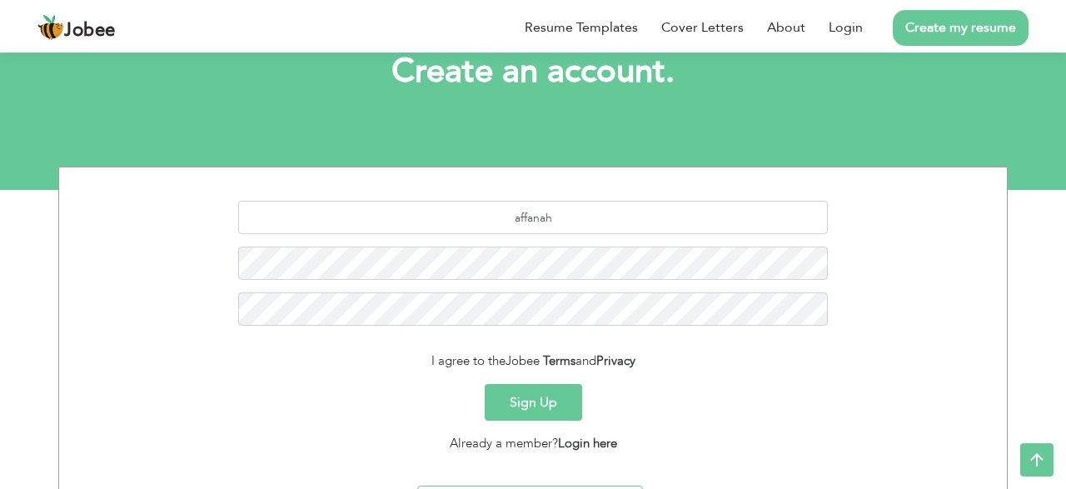
scroll to position [108, 0]
type input "a"
type input "[EMAIL_ADDRESS][DOMAIN_NAME]"
click at [485, 384] on button "Sign Up" at bounding box center [533, 402] width 97 height 37
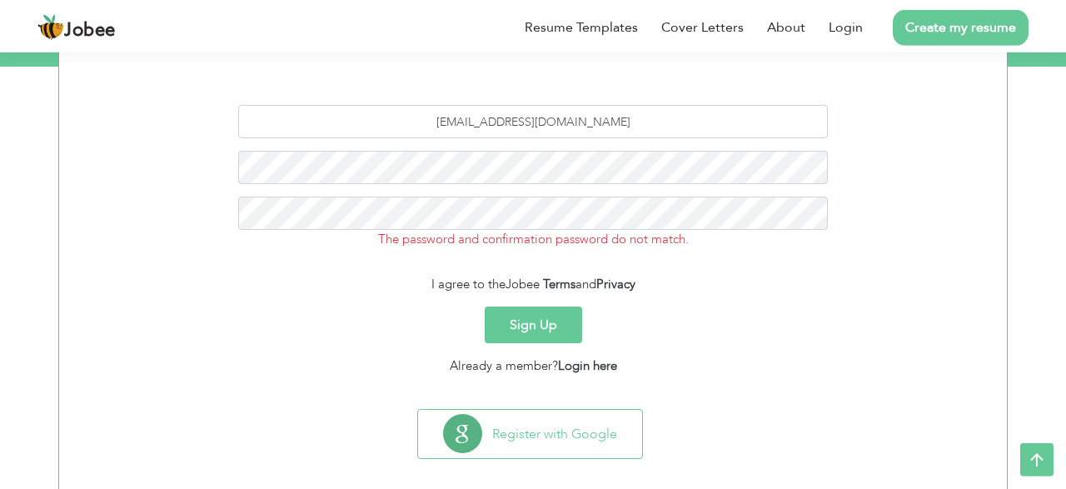
scroll to position [232, 0]
click at [556, 305] on form "[EMAIL_ADDRESS][DOMAIN_NAME] The password and confirmation password do not matc…" at bounding box center [533, 239] width 923 height 271
click at [552, 335] on button "Sign Up" at bounding box center [533, 324] width 97 height 37
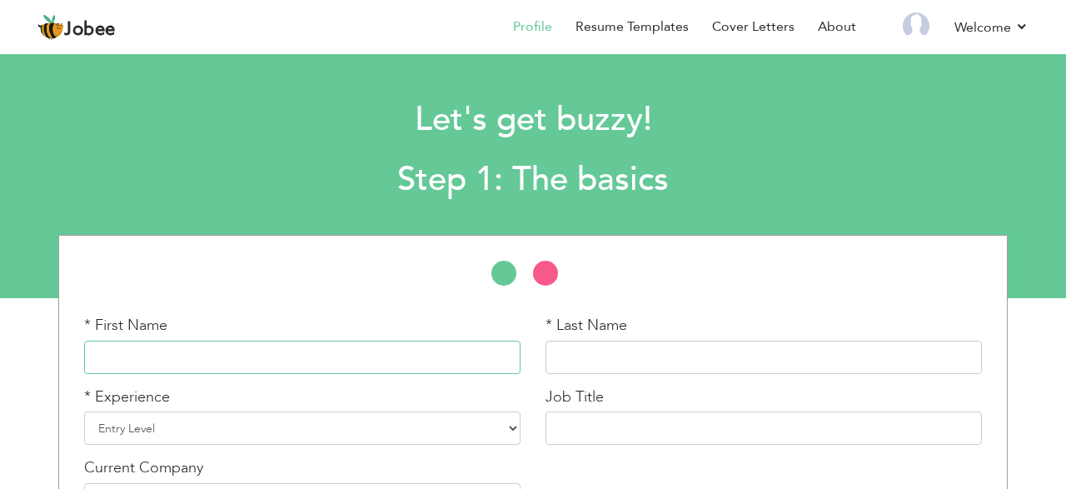
click at [436, 361] on input "text" at bounding box center [302, 357] width 436 height 33
click at [235, 364] on input "Ham" at bounding box center [302, 357] width 436 height 33
type input "Affan"
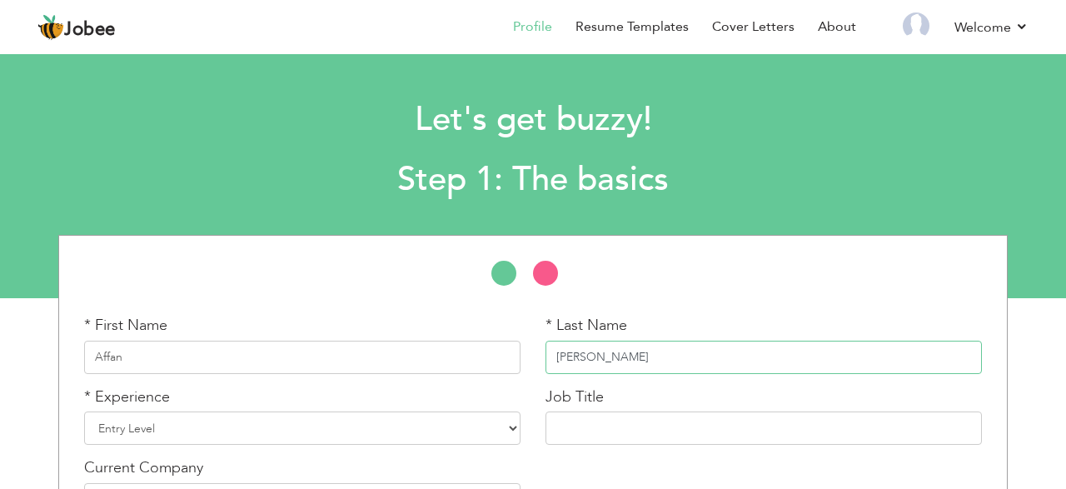
type input "Zaheer"
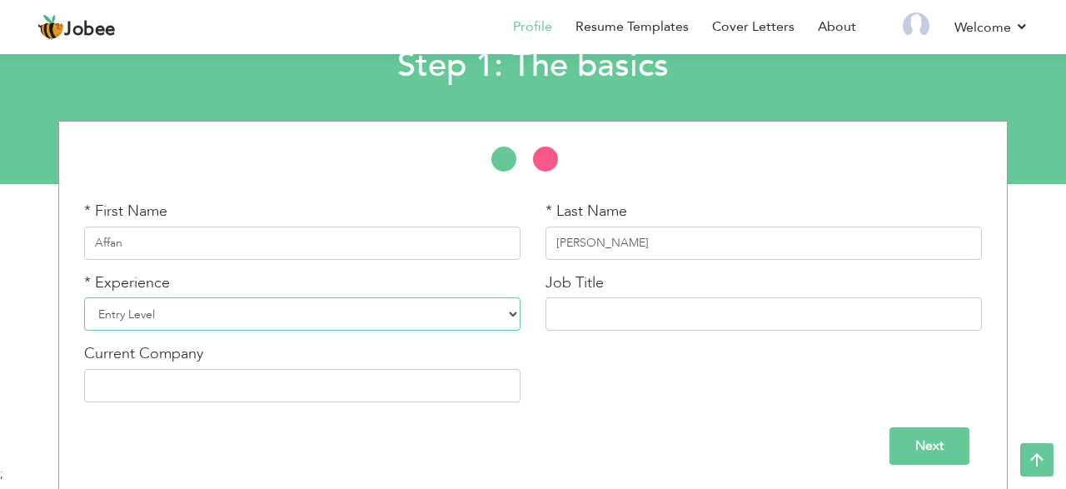
click at [84, 297] on select "Entry Level Less than 1 Year 1 Year 2 Years 3 Years 4 Years 5 Years 6 Years 7 Y…" at bounding box center [302, 313] width 436 height 33
click option "Entry Level" at bounding box center [0, 0] width 0 height 0
click at [616, 311] on input "text" at bounding box center [764, 313] width 436 height 33
click at [912, 462] on input "Next" at bounding box center [930, 445] width 80 height 37
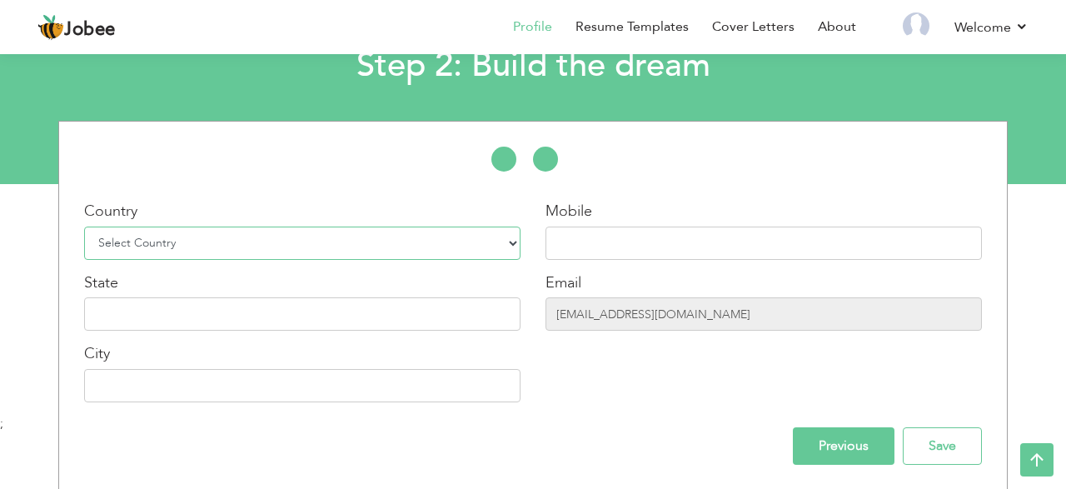
click at [84, 227] on select "Select Country Afghanistan Albania Algeria American Samoa Andorra Angola Anguil…" at bounding box center [302, 243] width 436 height 33
select select "166"
click at [593, 243] on input "text" at bounding box center [764, 243] width 436 height 33
type input "03131448485"
click at [415, 312] on input "text" at bounding box center [302, 313] width 436 height 33
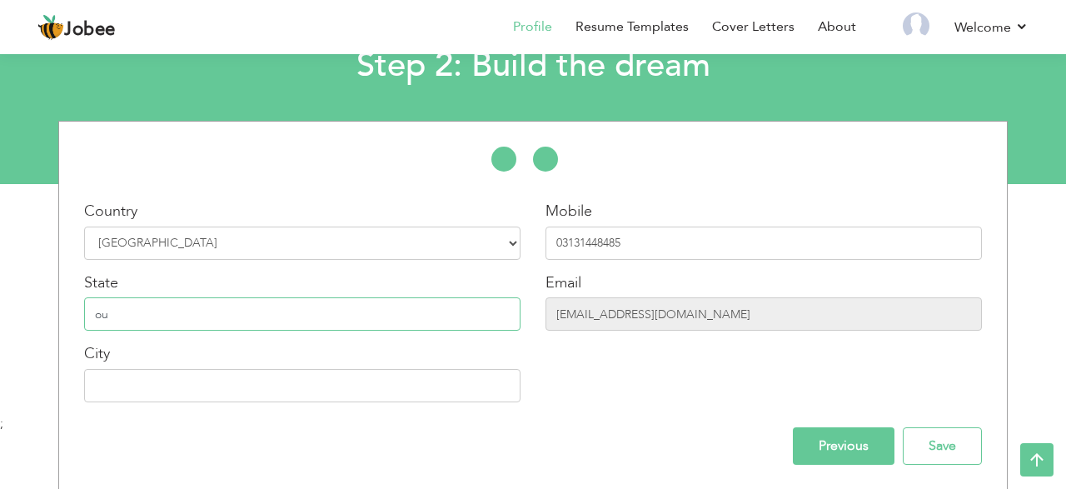
type input "o"
click at [964, 447] on input "Save" at bounding box center [942, 445] width 79 height 37
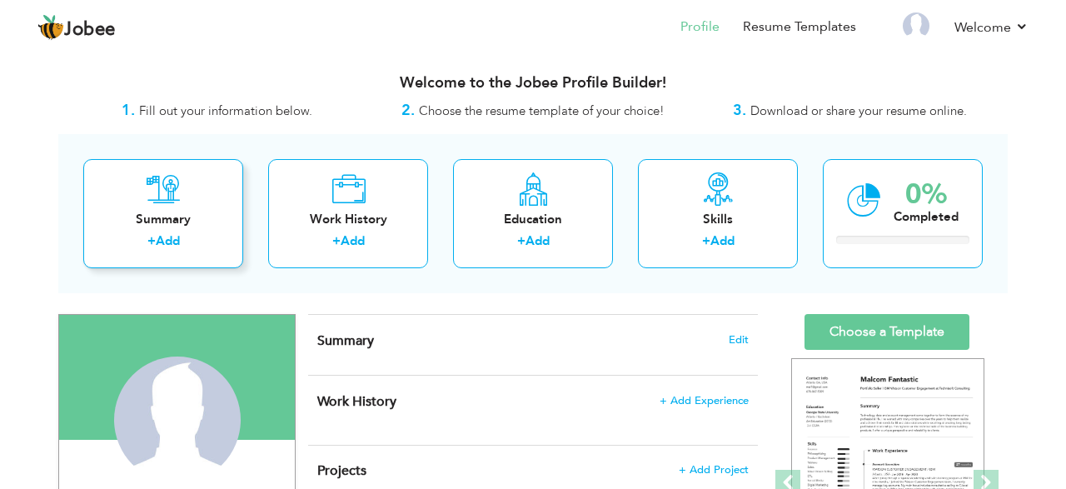
click at [85, 198] on div "Summary + Add" at bounding box center [163, 213] width 160 height 109
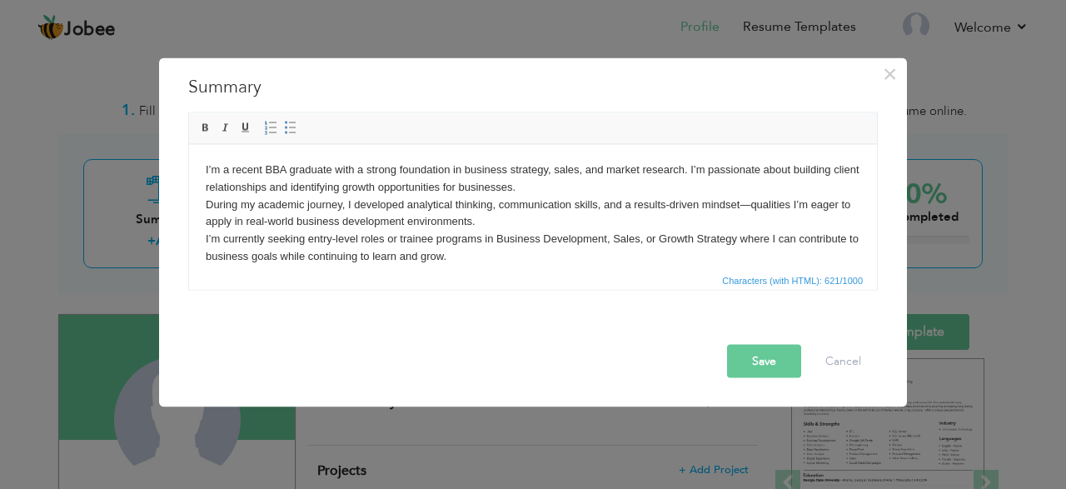
click at [767, 357] on button "Save" at bounding box center [764, 360] width 74 height 33
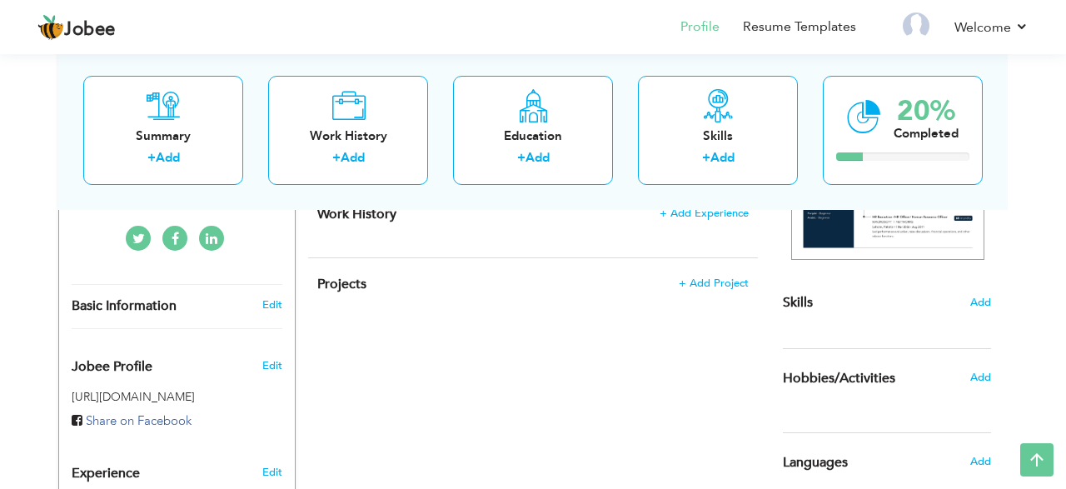
scroll to position [350, 0]
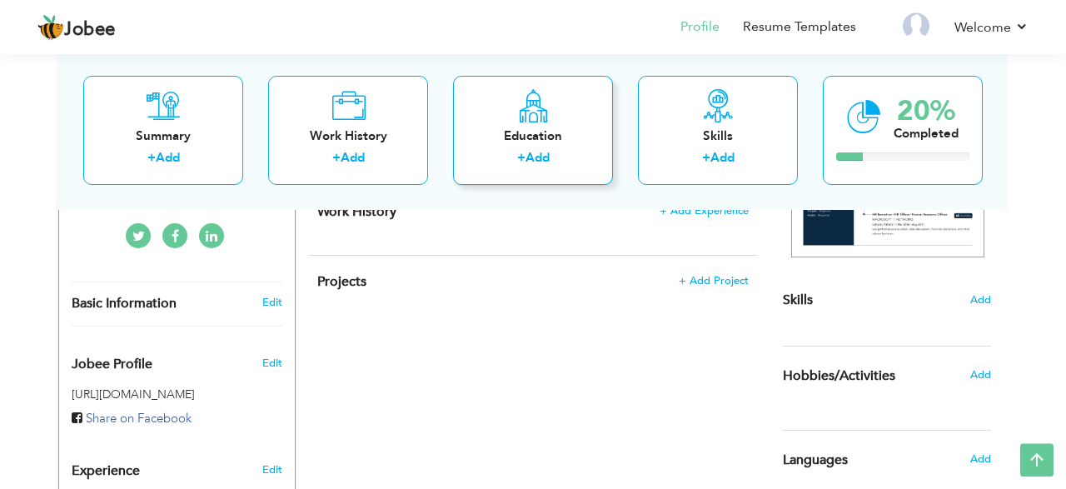
click at [523, 107] on icon at bounding box center [533, 104] width 32 height 33
radio input "true"
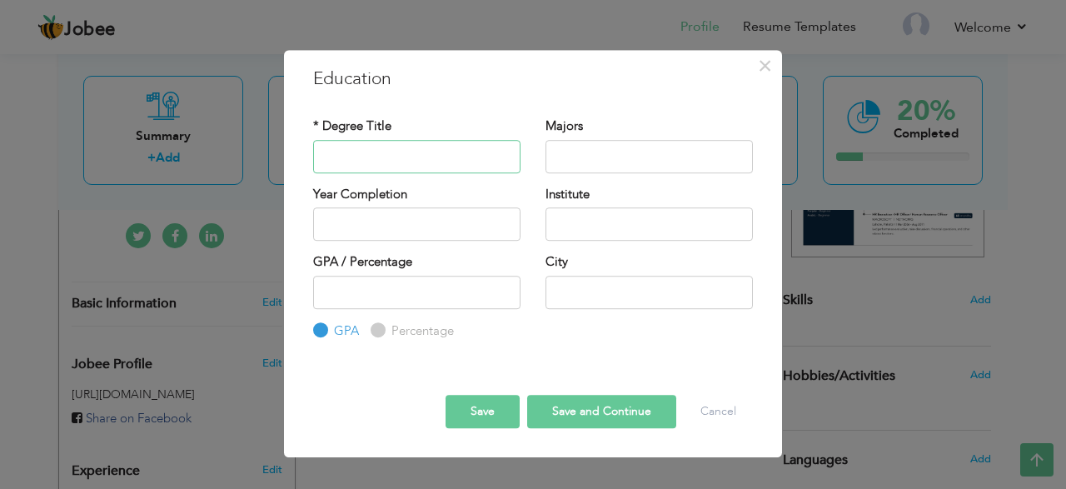
click at [405, 162] on input "text" at bounding box center [416, 156] width 207 height 33
type input "b"
click at [437, 158] on input "Beachelor In business admanistration" at bounding box center [416, 156] width 207 height 33
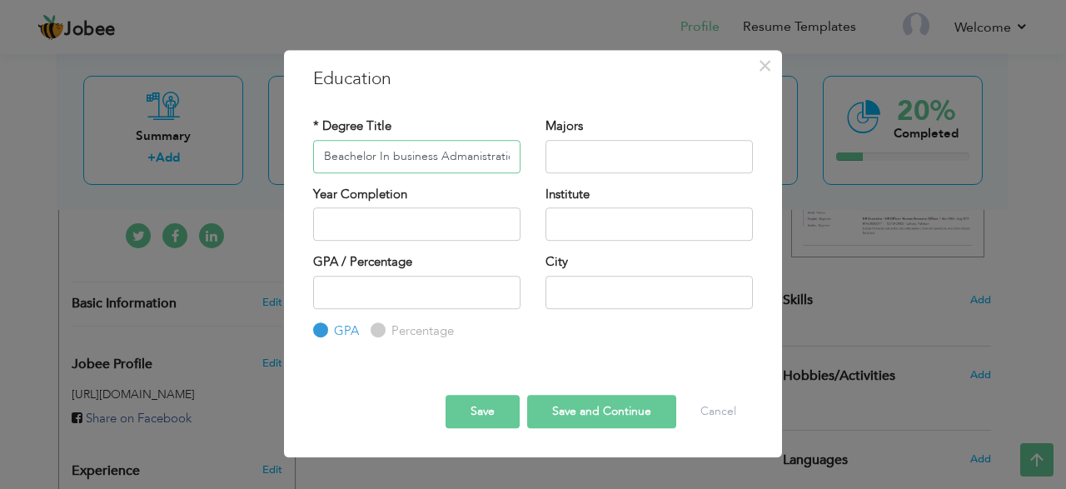
type input "Beachelor In business Admanistration"
type input "2025"
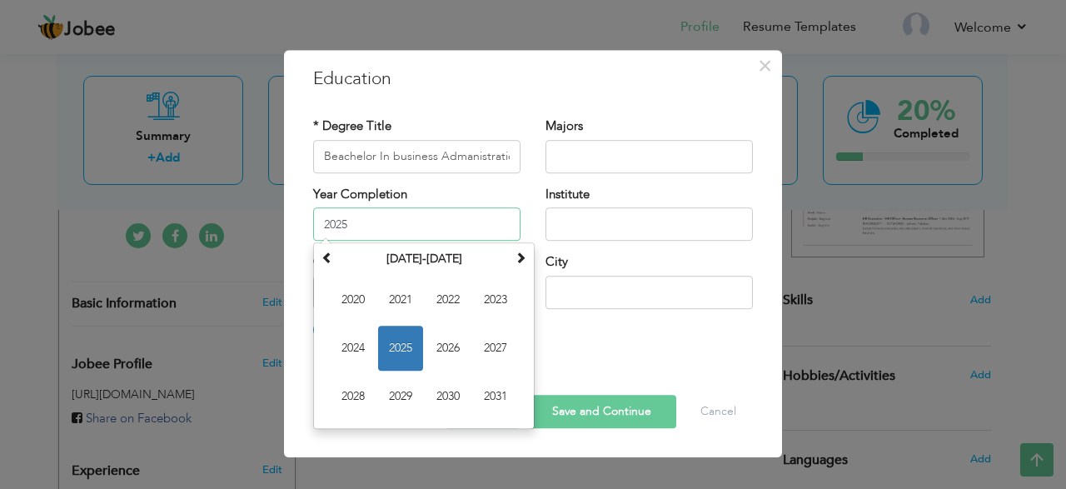
click at [371, 231] on input "2025" at bounding box center [416, 223] width 207 height 33
click at [395, 342] on span "2025" at bounding box center [400, 348] width 45 height 45
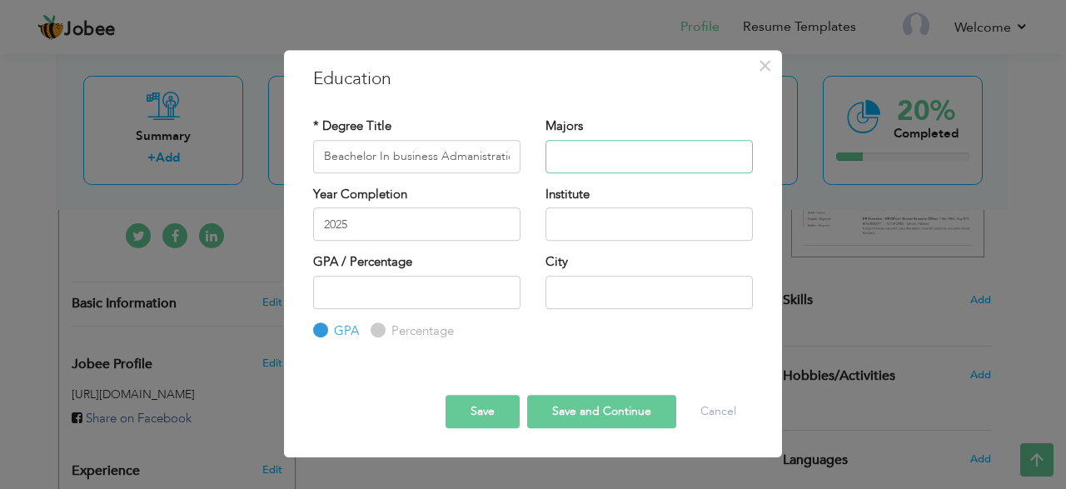
click at [621, 146] on input "text" at bounding box center [649, 156] width 207 height 33
type input "Finance, Marketing"
click at [596, 229] on input "text" at bounding box center [649, 223] width 207 height 33
type input "Govt Colleg Universirty Faislabad"
type input "3.0"
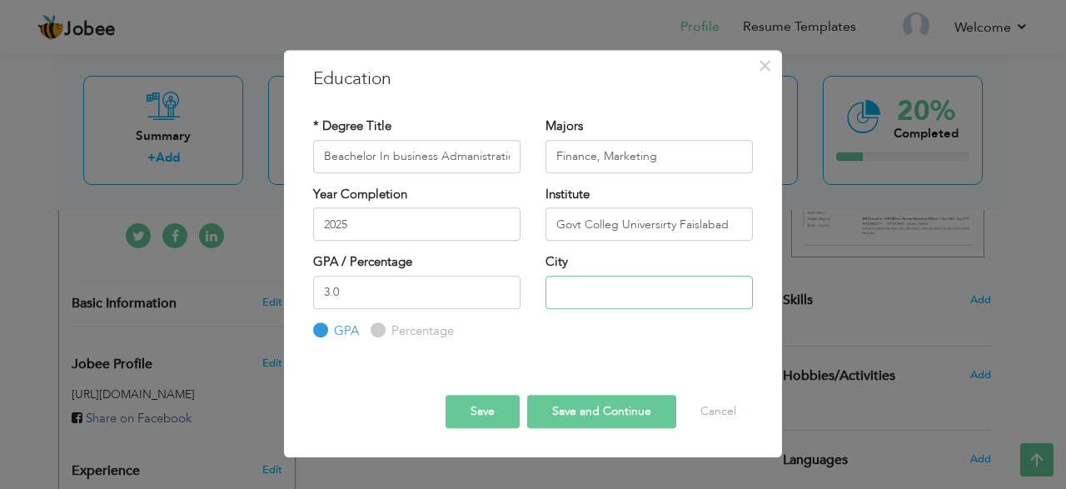
click at [647, 292] on input "text" at bounding box center [649, 292] width 207 height 33
click at [574, 292] on input "Faislabada" at bounding box center [649, 292] width 207 height 33
click at [576, 292] on input "Faisalabada" at bounding box center [649, 292] width 207 height 33
click at [639, 296] on input "Faisalabada" at bounding box center [649, 292] width 207 height 33
type input "Faisalabad"
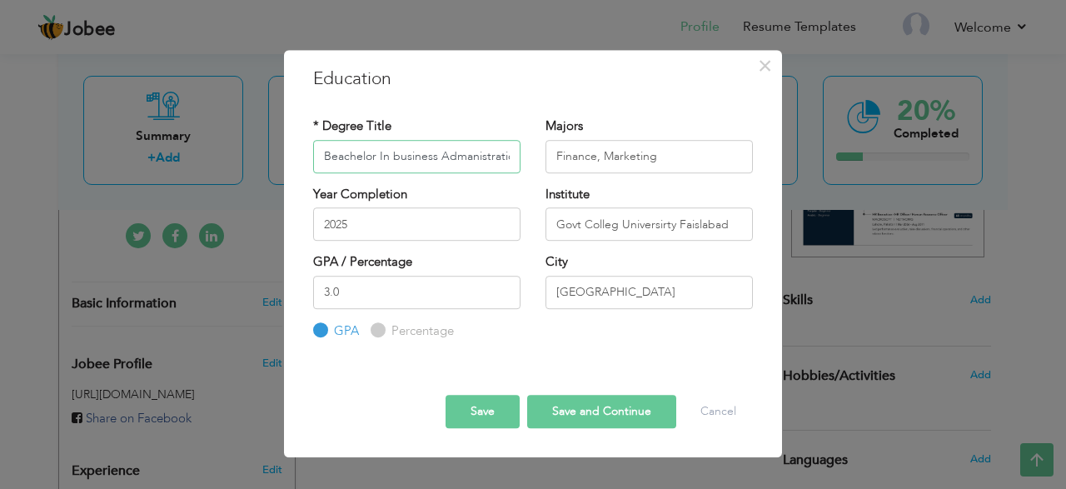
click at [479, 151] on input "Beachelor In business Admanistration" at bounding box center [416, 156] width 207 height 33
click at [395, 154] on input "Beachelor In business Admanistration" at bounding box center [416, 156] width 207 height 33
type input "Beachelor In Business Admanistration"
click at [490, 414] on button "Save" at bounding box center [483, 411] width 74 height 33
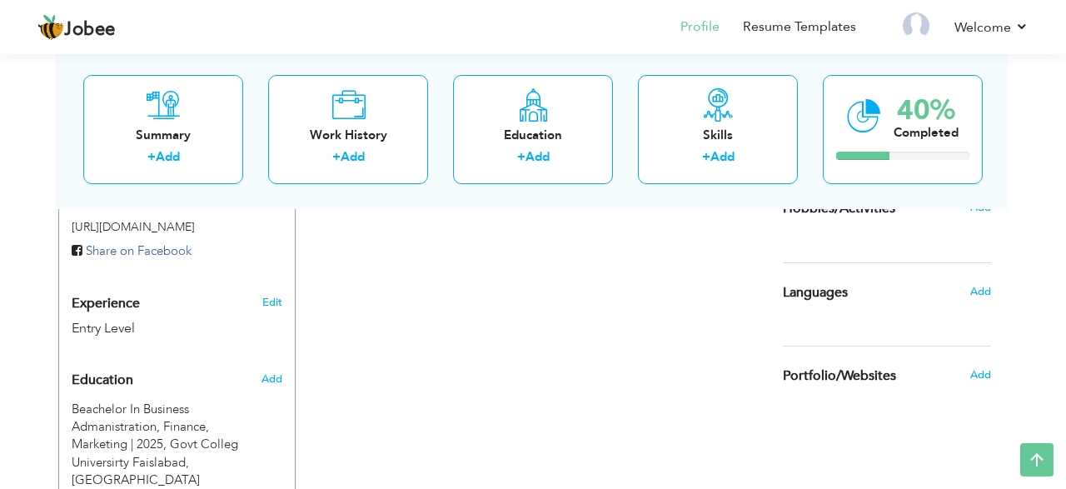
scroll to position [515, 0]
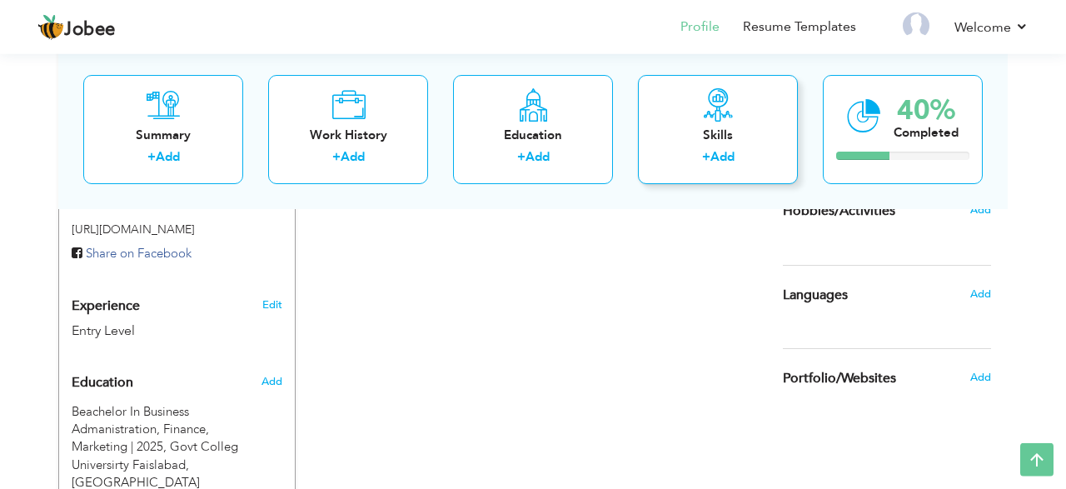
click at [689, 133] on div "Skills" at bounding box center [717, 135] width 133 height 17
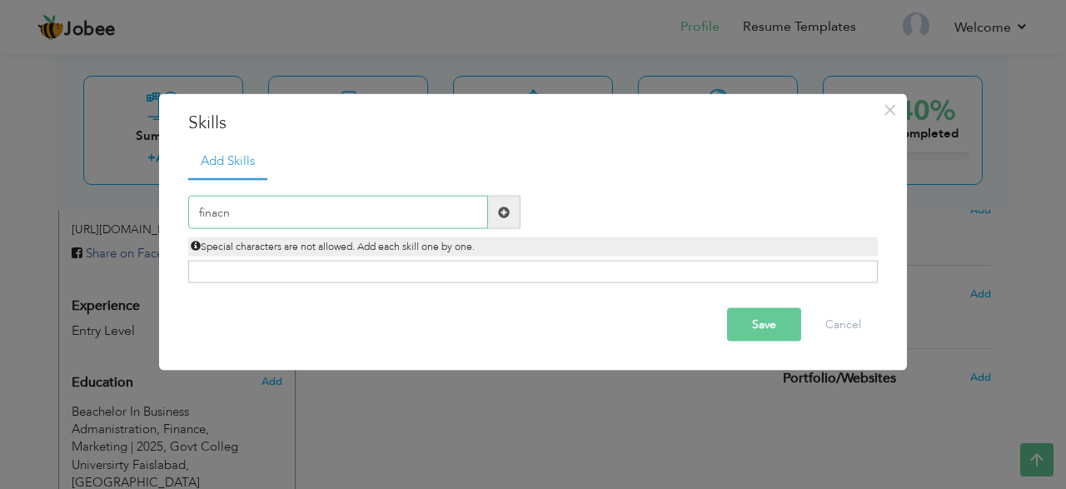
type input "finacne"
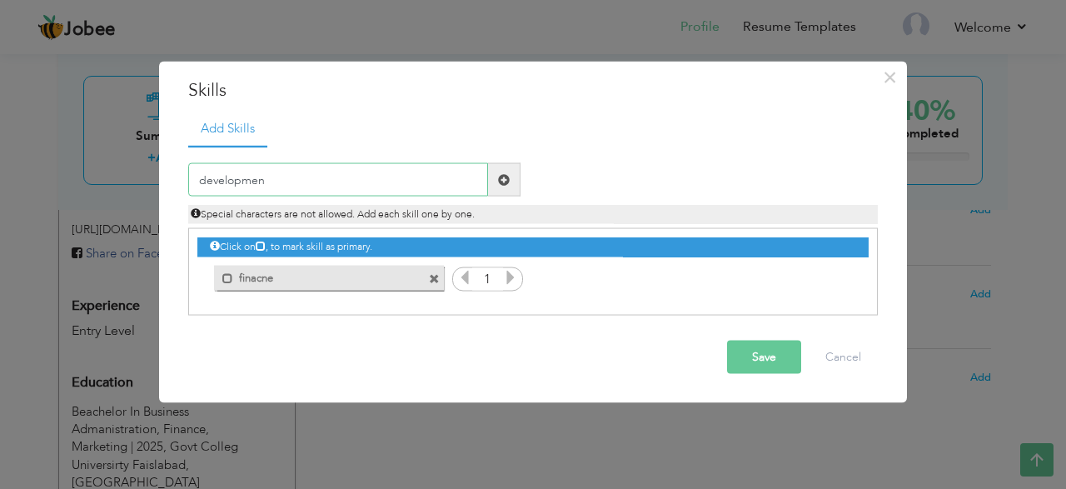
type input "development"
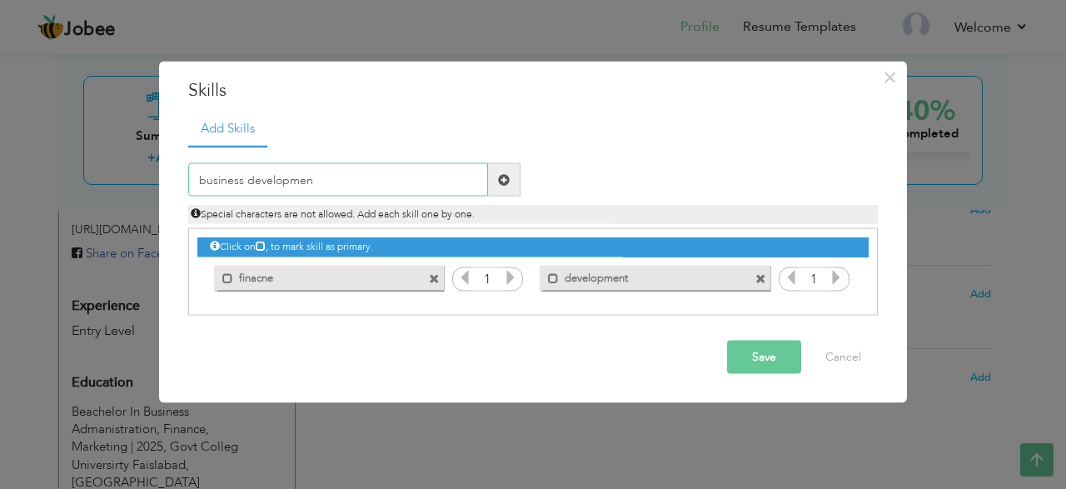
type input "business development"
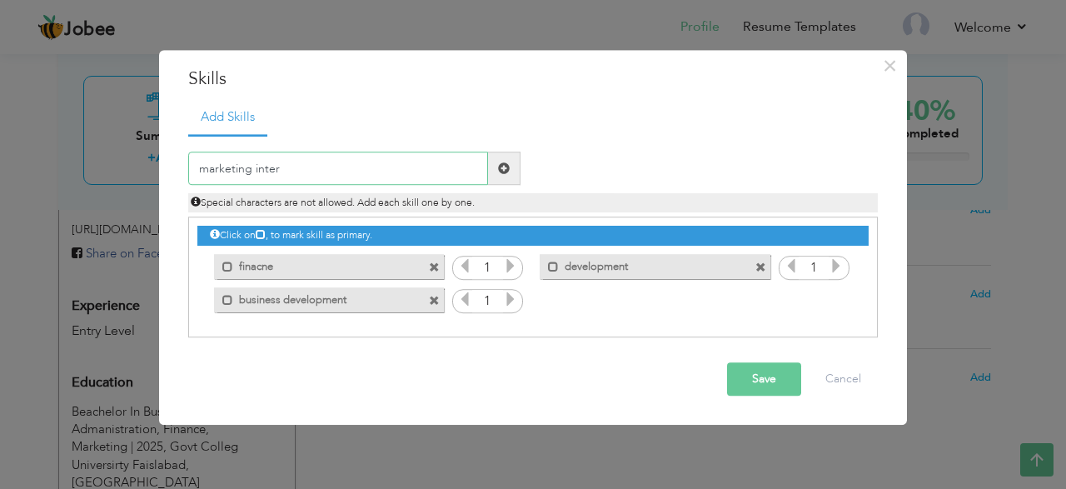
type input "marketing intern"
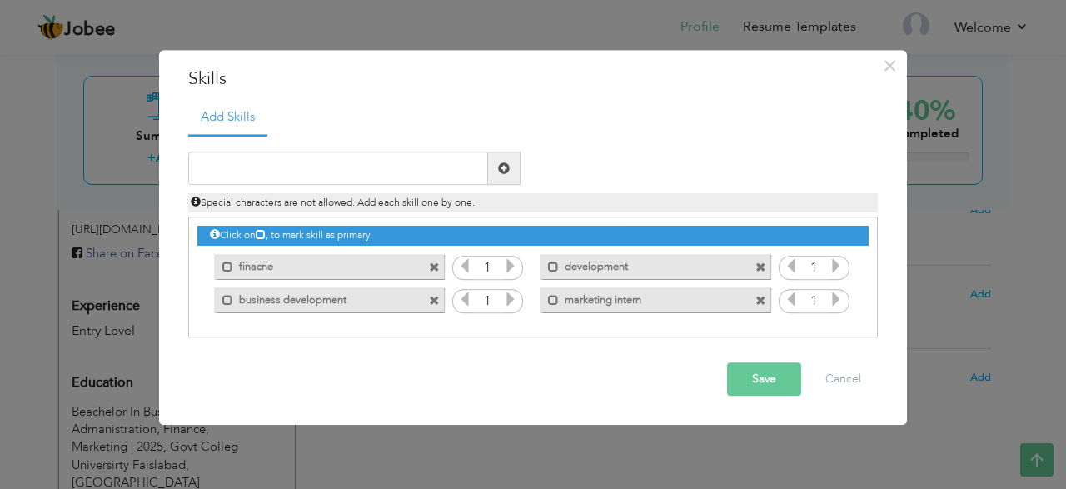
click at [758, 393] on button "Save" at bounding box center [764, 379] width 74 height 33
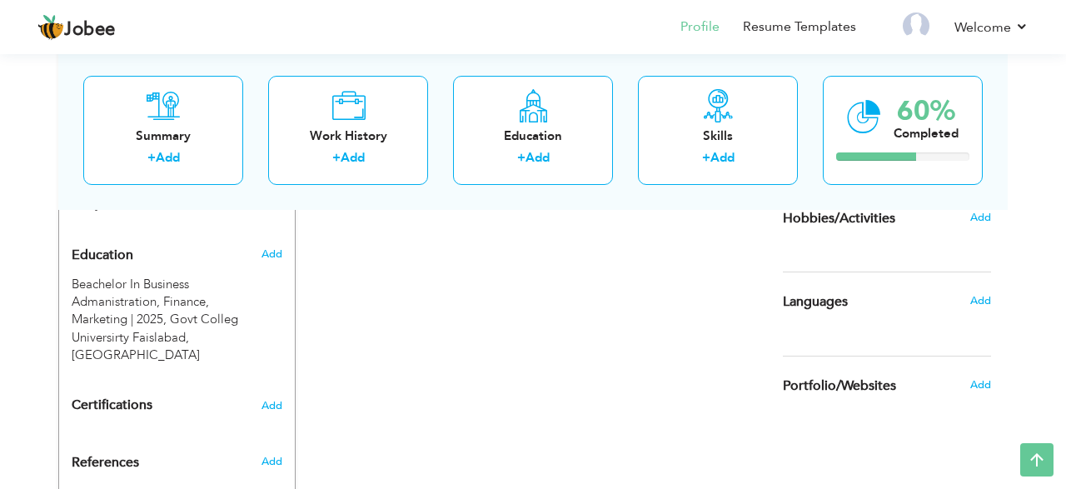
scroll to position [643, 0]
click at [977, 221] on span "Add" at bounding box center [981, 216] width 22 height 15
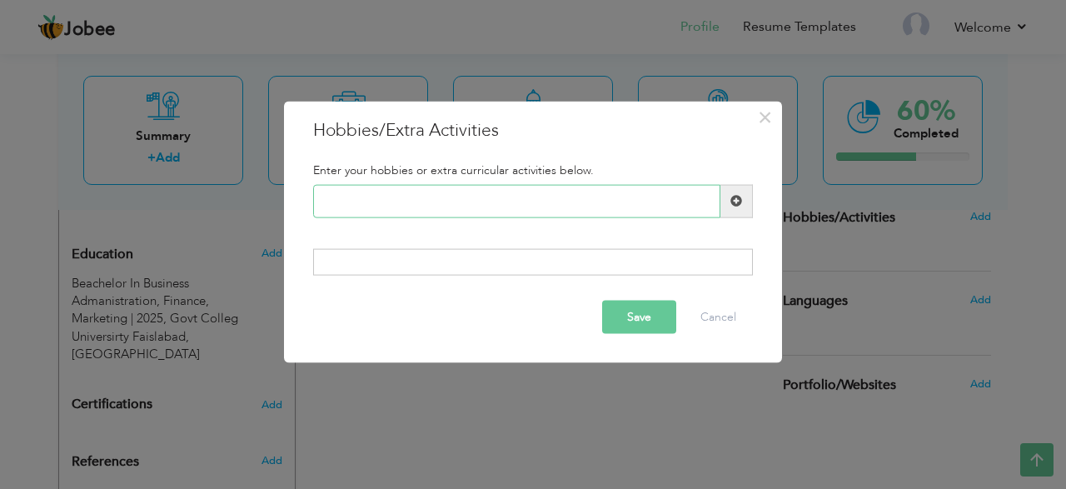
click at [386, 207] on input "text" at bounding box center [516, 200] width 407 height 33
type input "traveling"
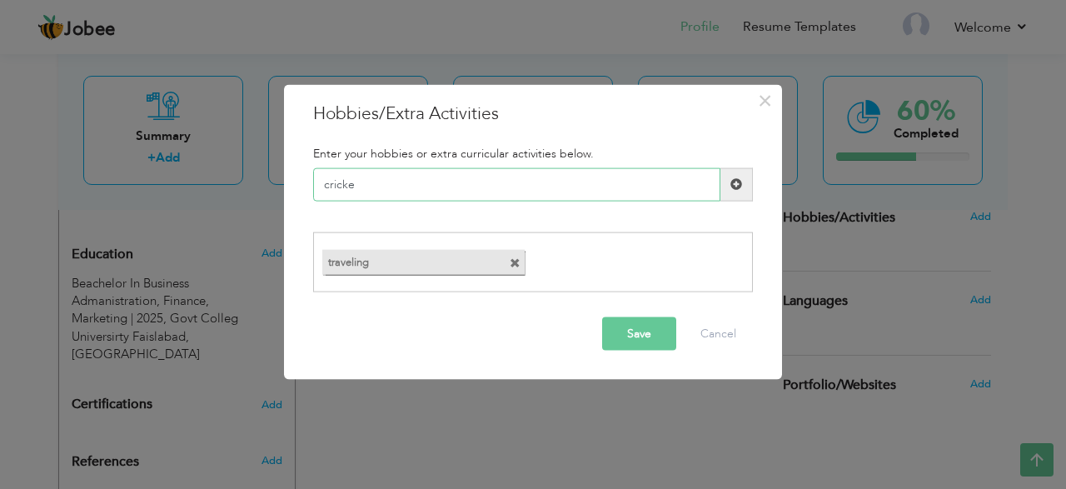
type input "cricket"
click at [659, 322] on button "Save" at bounding box center [639, 333] width 74 height 33
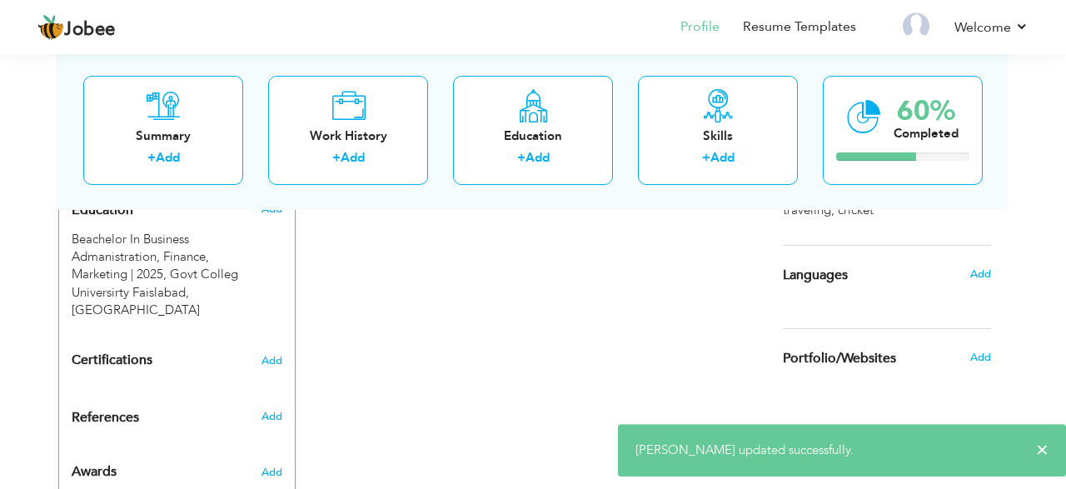
scroll to position [700, 0]
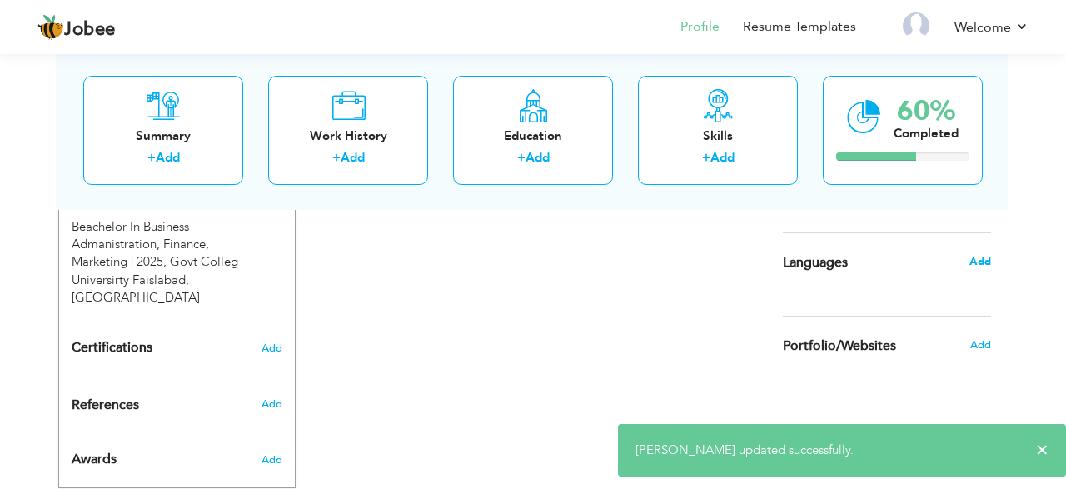
click at [975, 259] on span "Add" at bounding box center [981, 261] width 22 height 15
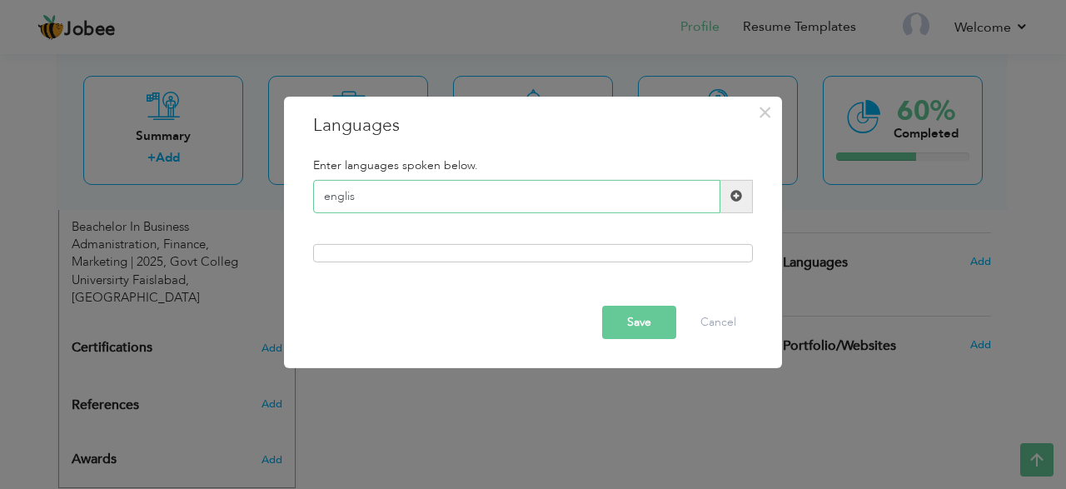
type input "english"
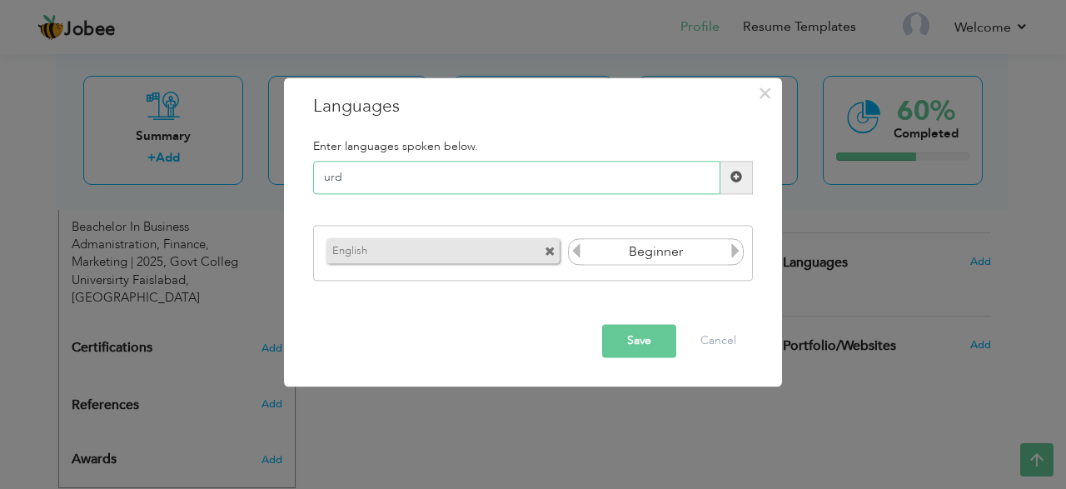
type input "urdu"
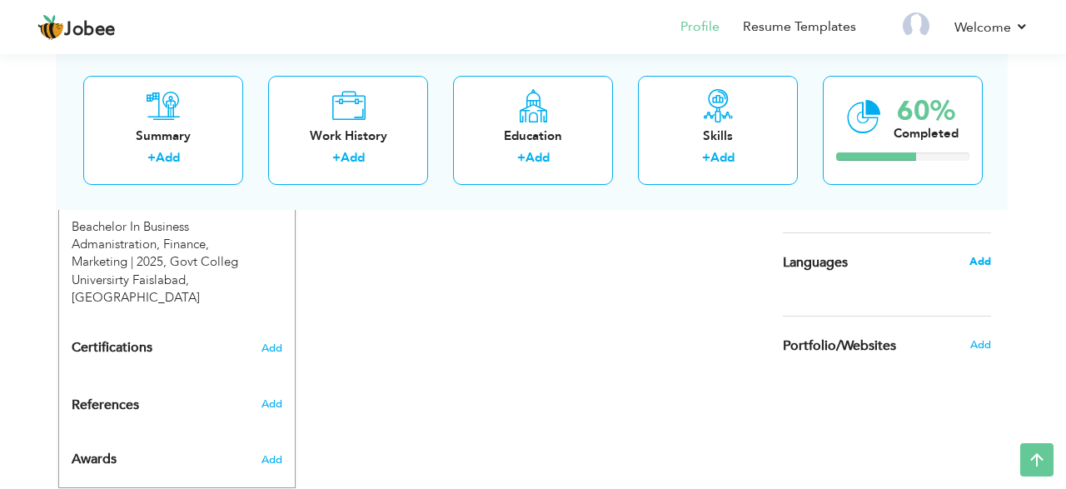
click at [985, 262] on span "Add" at bounding box center [981, 261] width 22 height 15
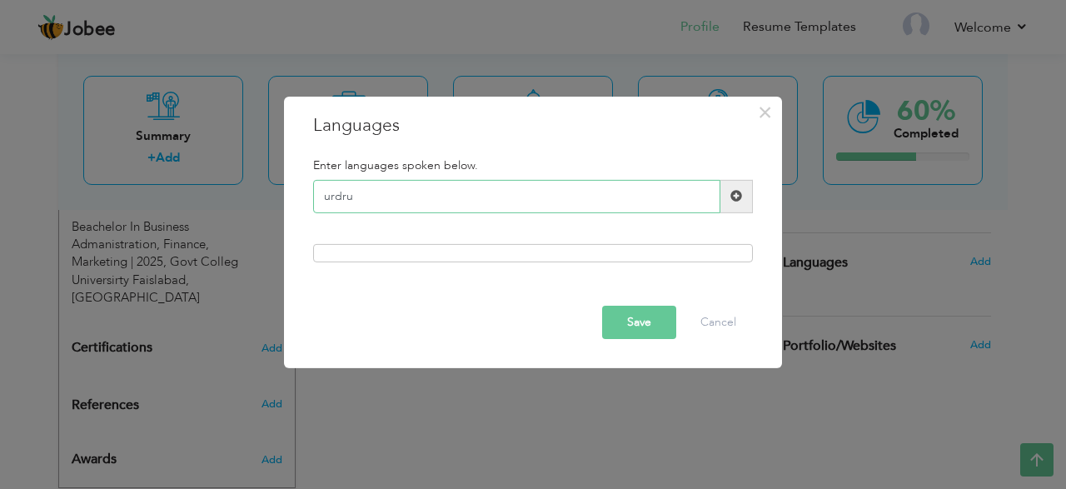
type input "urdru"
click at [442, 196] on input "urdru" at bounding box center [516, 196] width 407 height 33
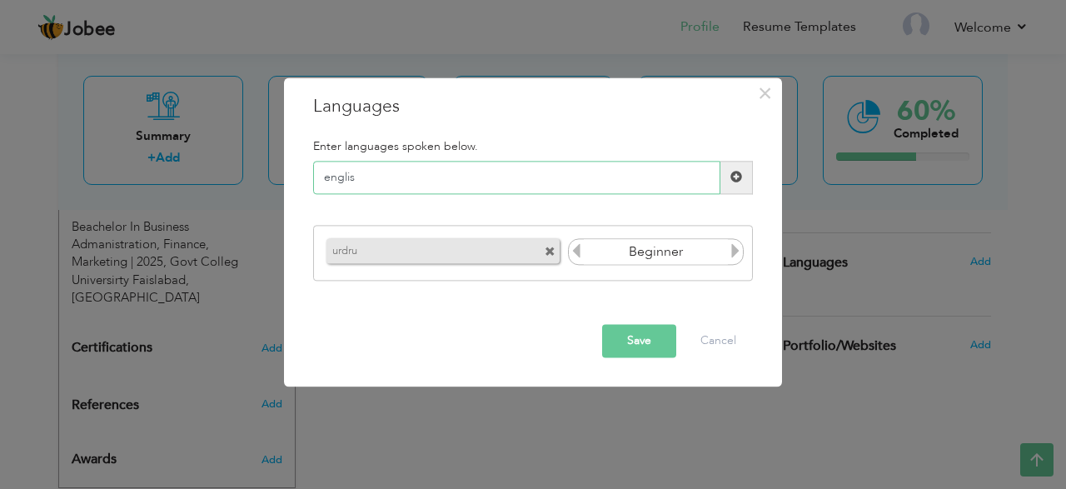
type input "english"
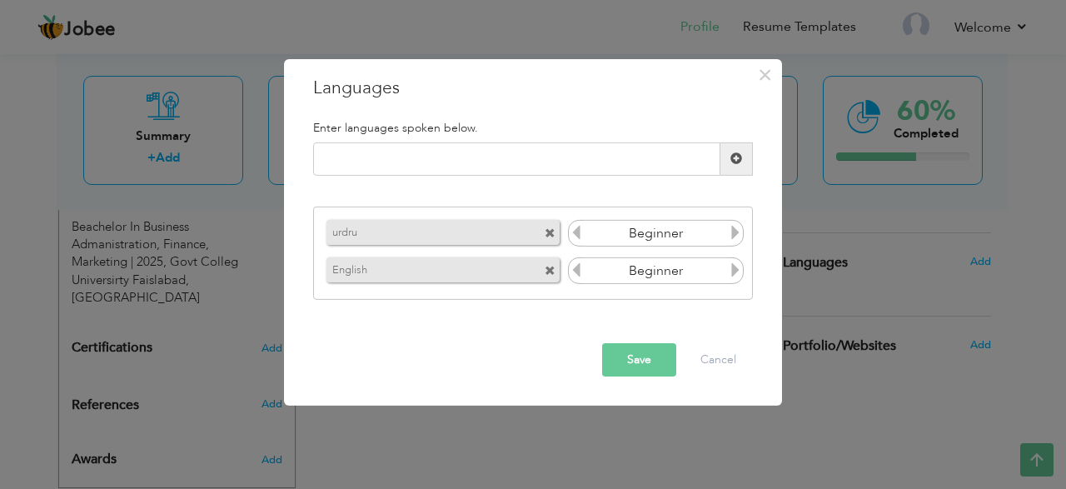
click at [611, 364] on button "Save" at bounding box center [639, 359] width 74 height 33
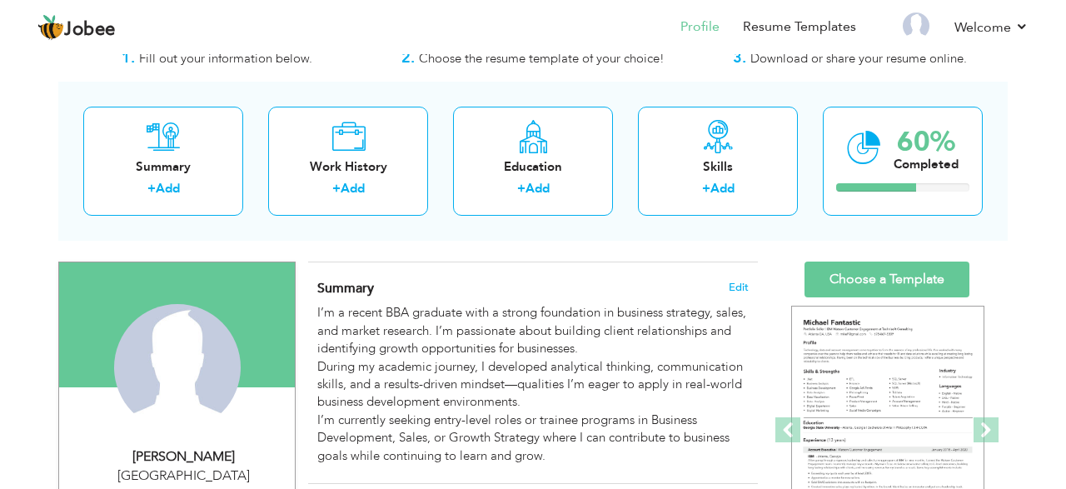
scroll to position [53, 0]
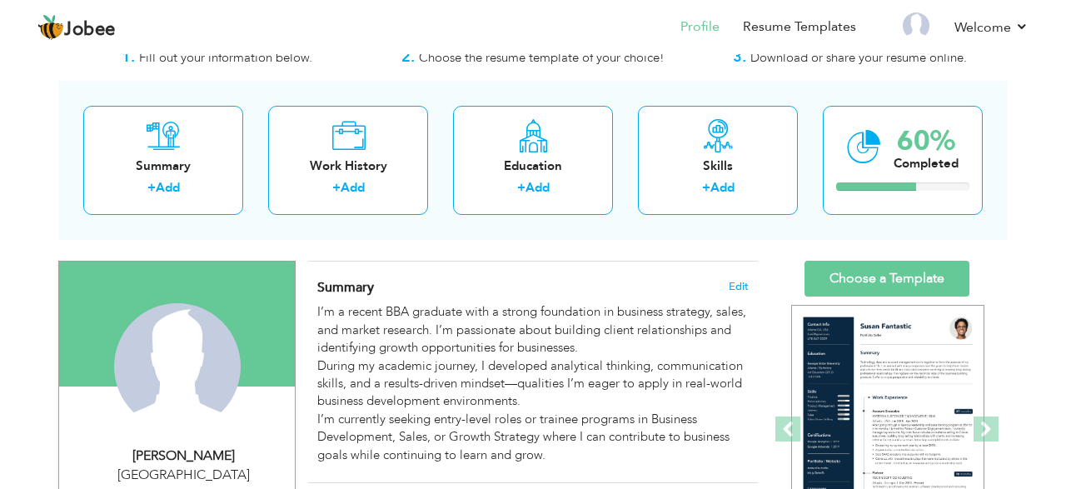
click at [870, 273] on link "Choose a Template" at bounding box center [887, 279] width 165 height 36
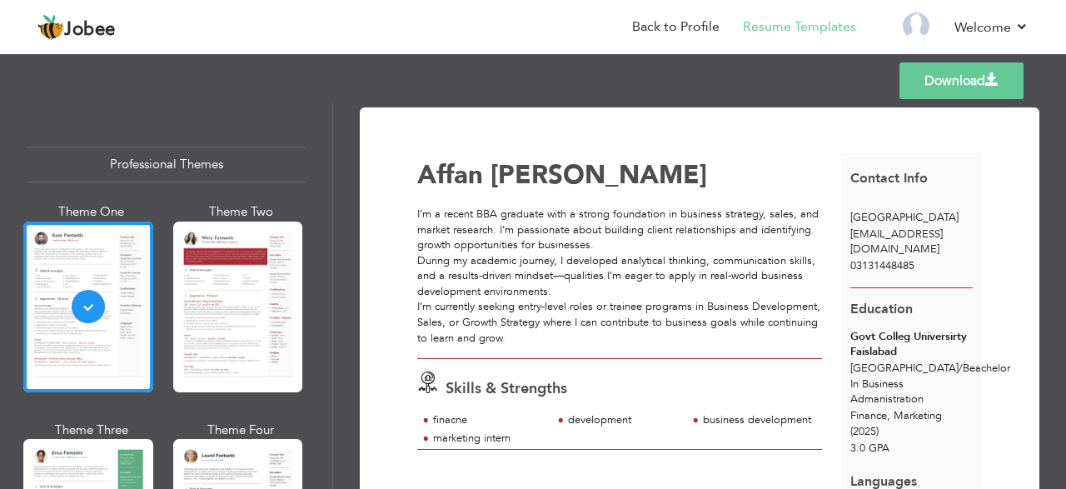
click at [934, 84] on link "Download" at bounding box center [962, 80] width 124 height 37
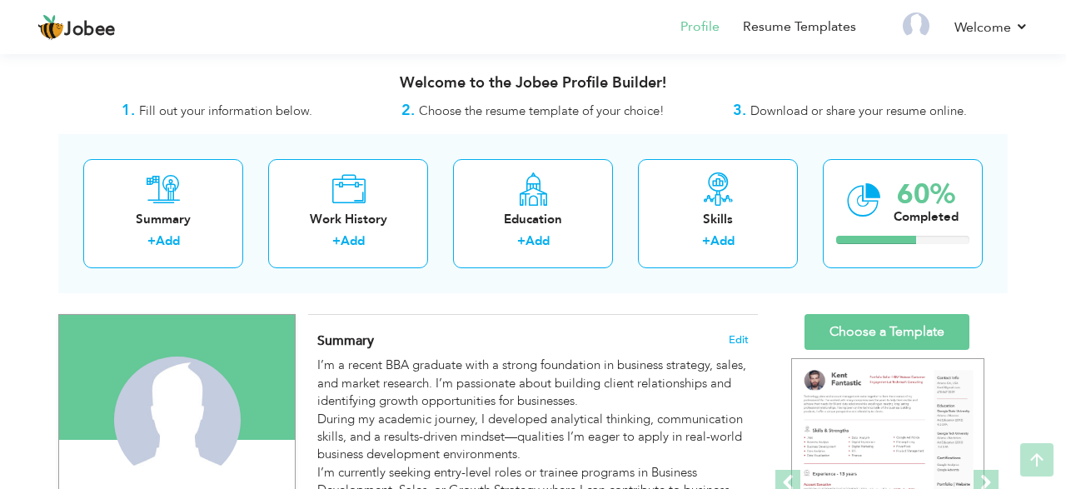
scroll to position [125, 0]
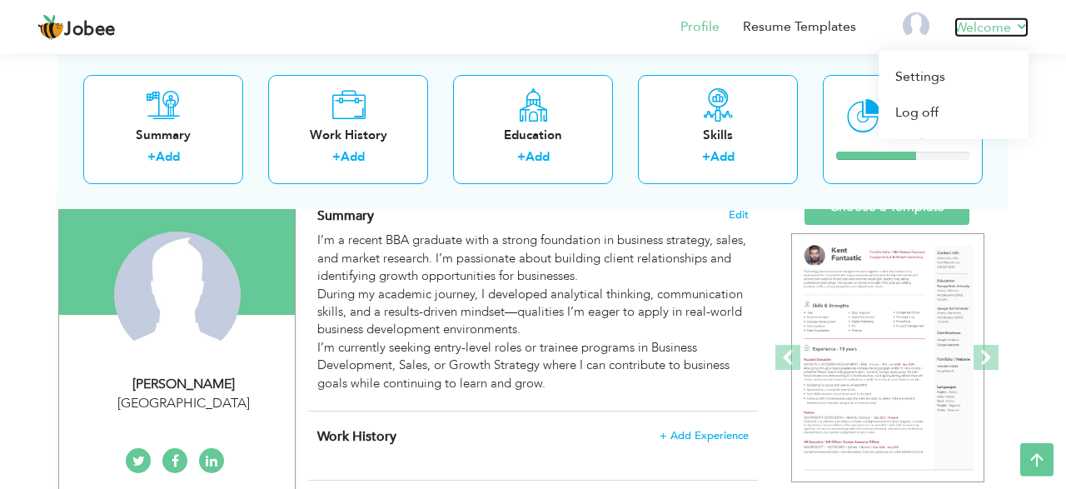
click at [979, 30] on link "Welcome" at bounding box center [992, 27] width 74 height 20
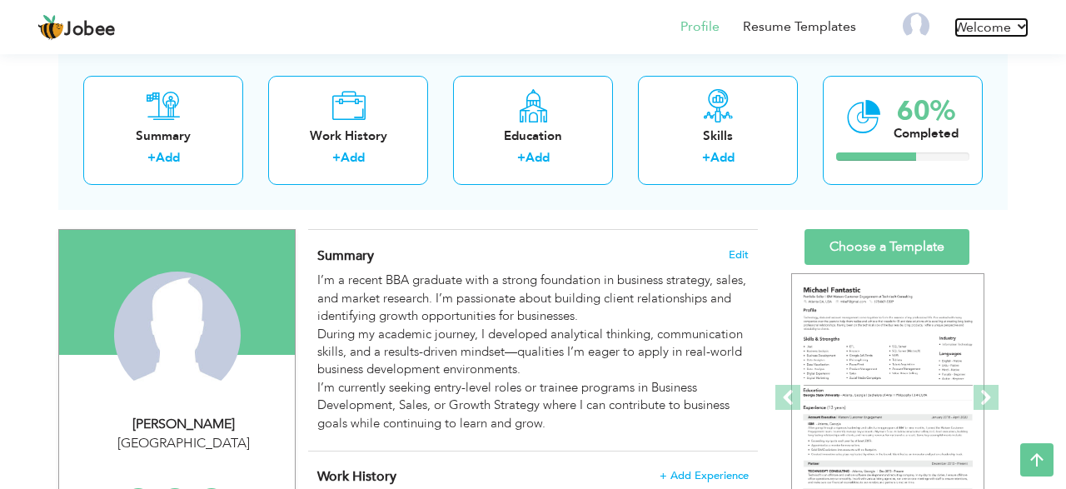
scroll to position [81, 0]
